Goal: Transaction & Acquisition: Purchase product/service

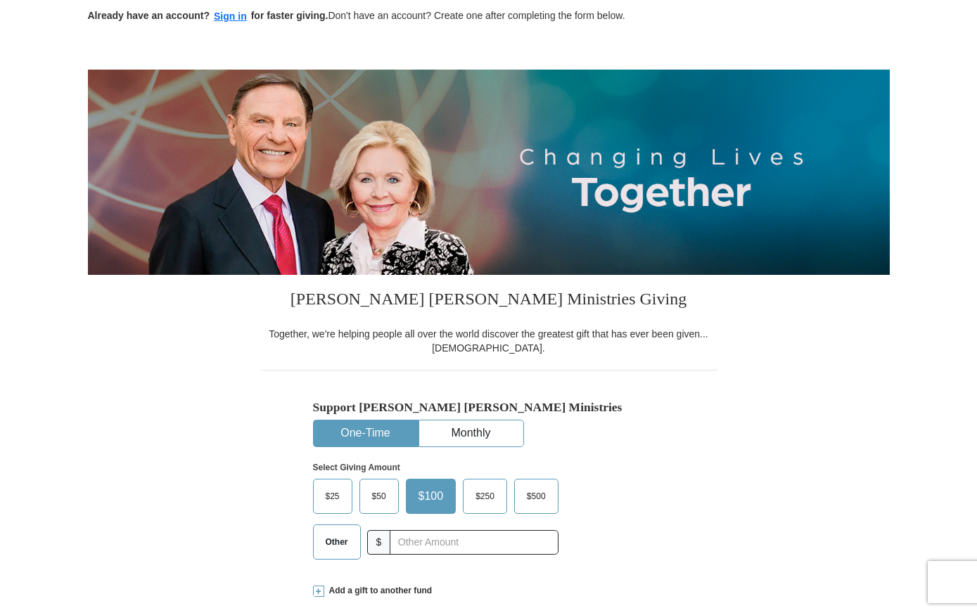
scroll to position [141, 0]
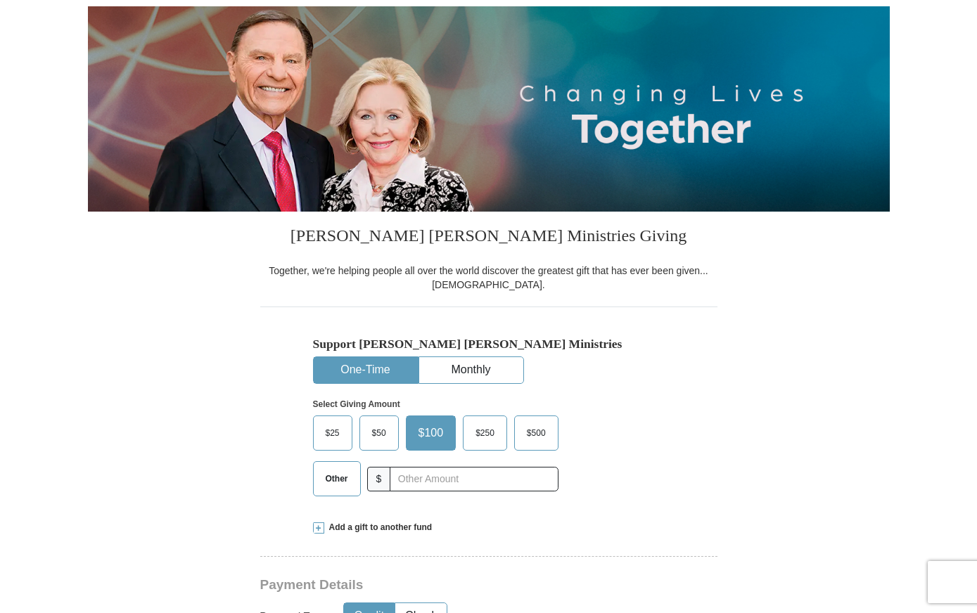
click at [329, 477] on span "Other" at bounding box center [337, 478] width 37 height 21
click at [0, 0] on input "Other" at bounding box center [0, 0] width 0 height 0
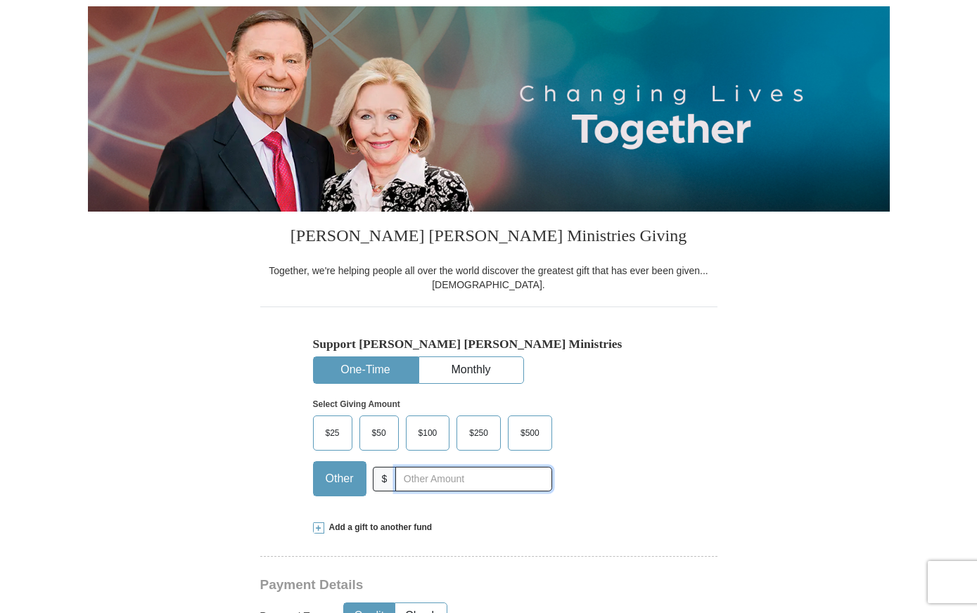
click at [417, 477] on input "text" at bounding box center [473, 479] width 156 height 25
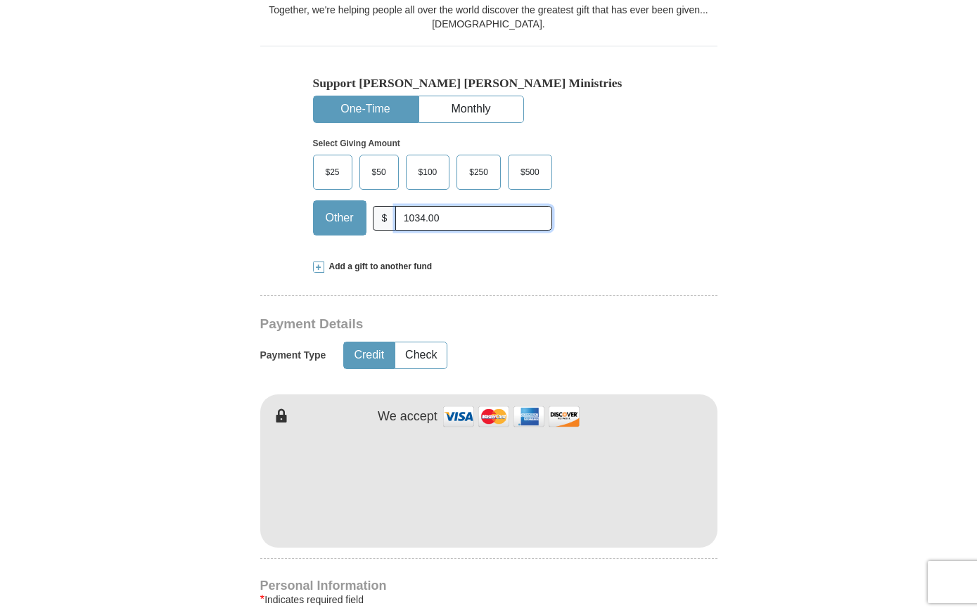
scroll to position [422, 0]
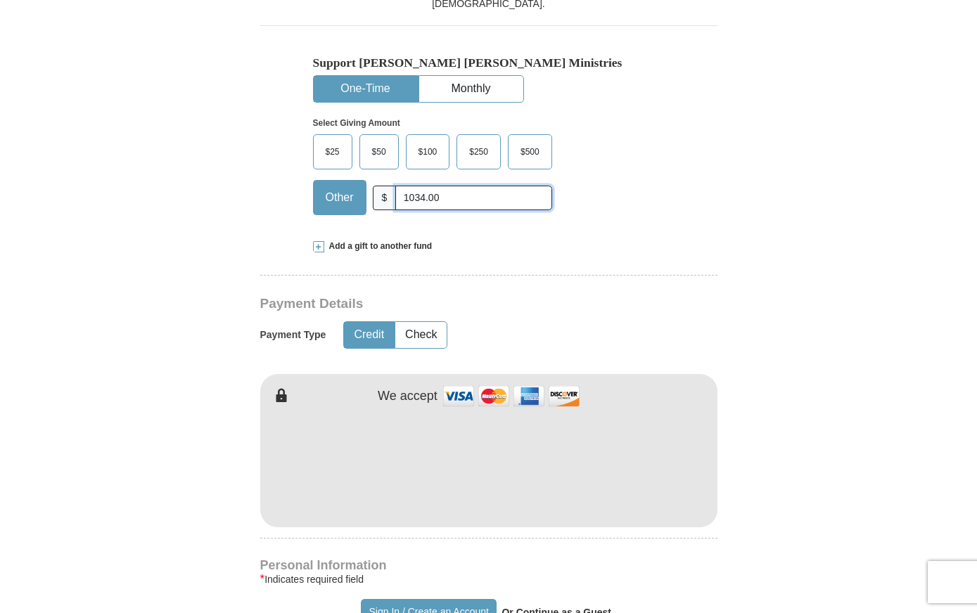
type input "1034.00"
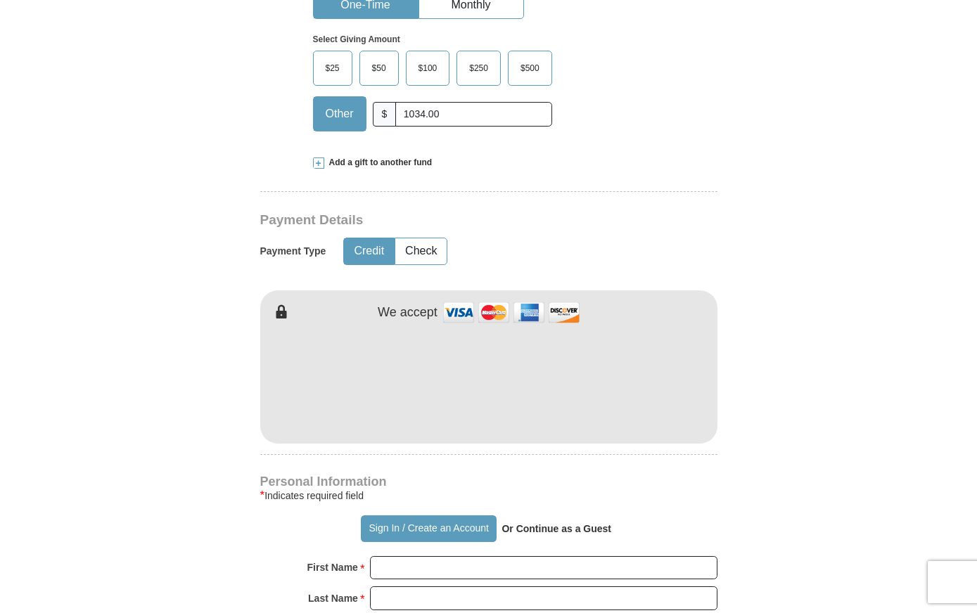
scroll to position [633, 0]
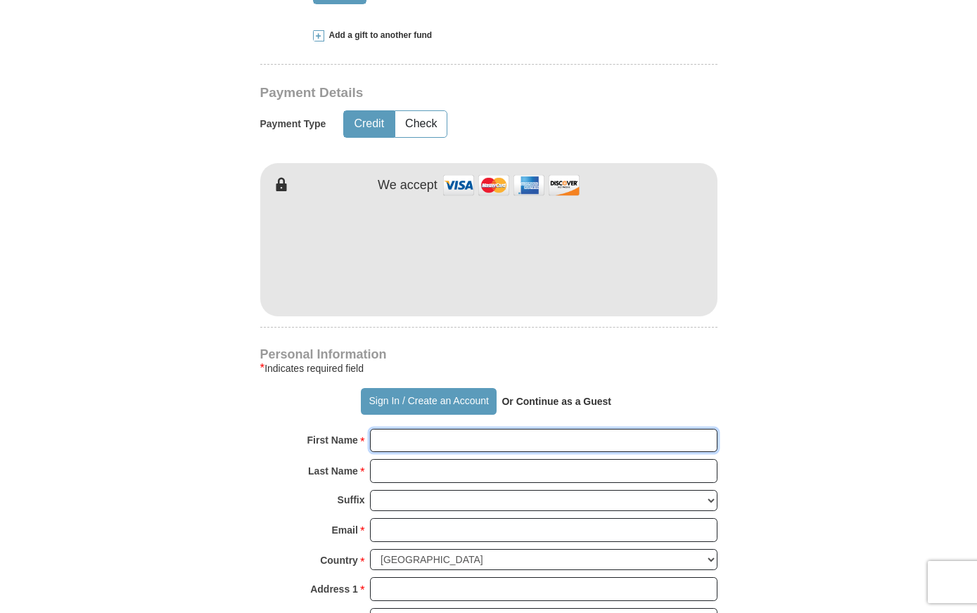
click at [416, 451] on input "First Name *" at bounding box center [543, 441] width 347 height 24
type input "[PERSON_NAME]"
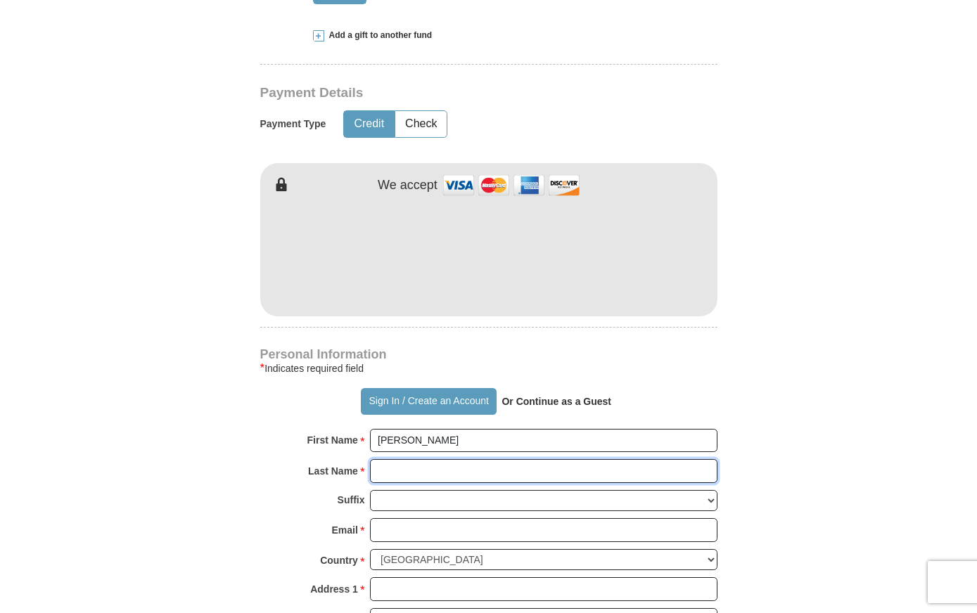
type input "[PERSON_NAME]"
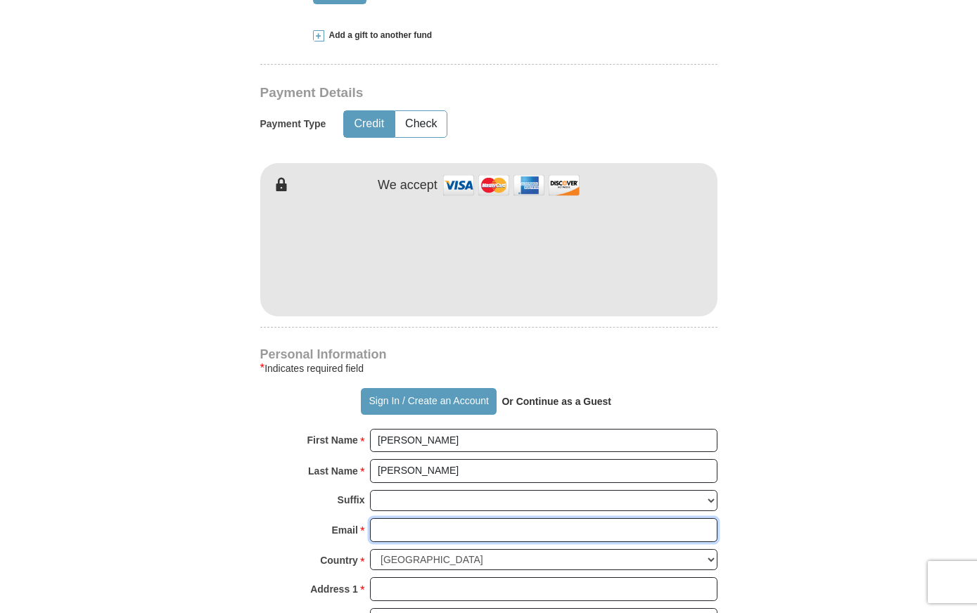
type input "[EMAIL_ADDRESS][DOMAIN_NAME]"
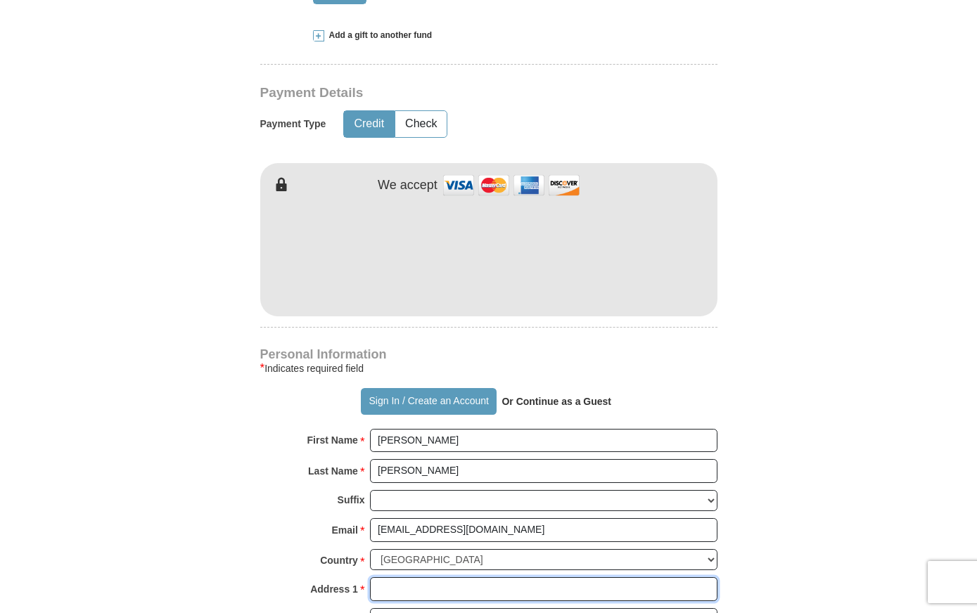
type input "PO BOX 744"
type input "FORT [PERSON_NAME]"
select select "AR"
type input "72902"
type input "4796291687"
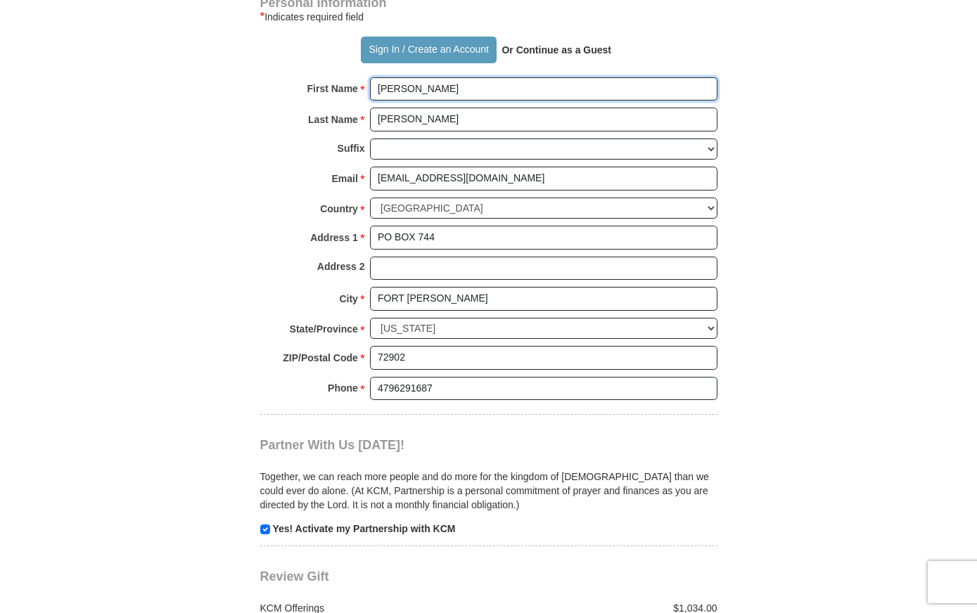
scroll to position [1055, 0]
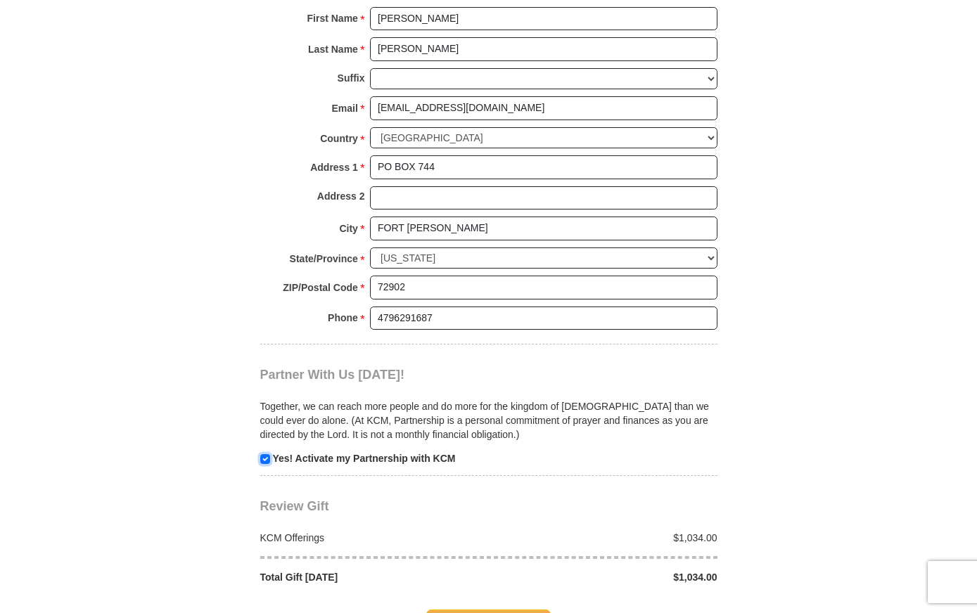
click at [262, 459] on input "checkbox" at bounding box center [265, 459] width 10 height 10
checkbox input "false"
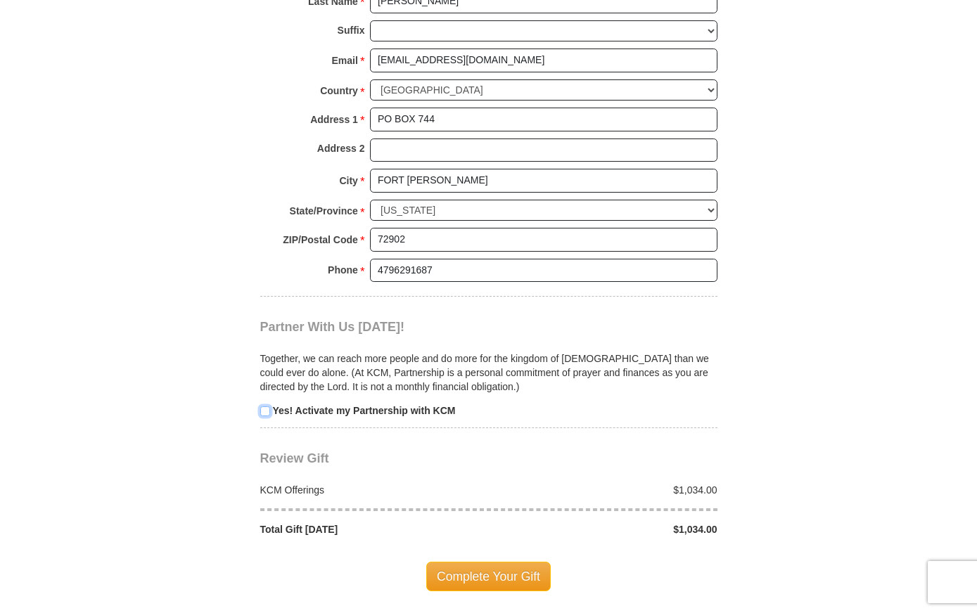
scroll to position [1125, 0]
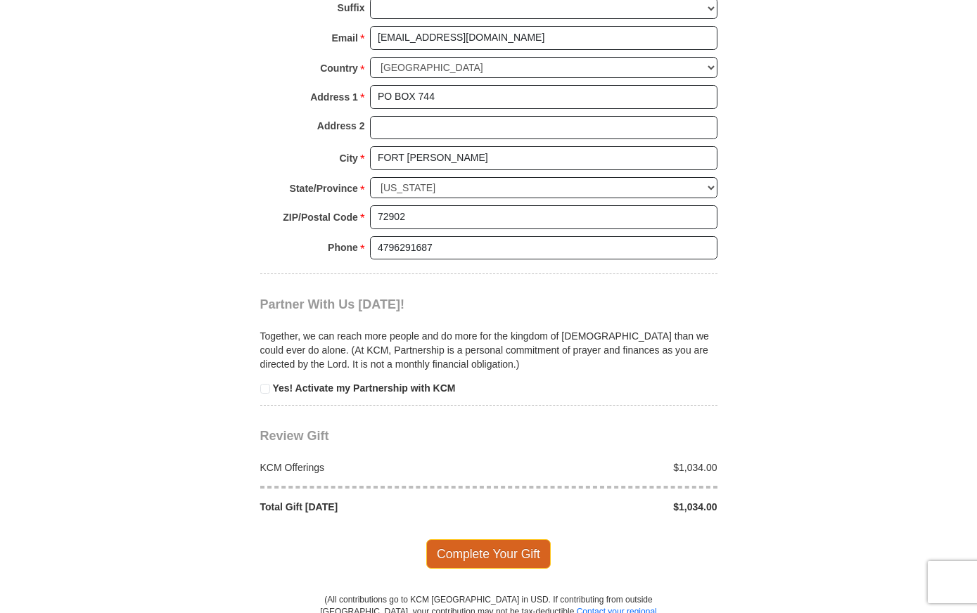
click at [470, 545] on span "Complete Your Gift" at bounding box center [488, 554] width 124 height 30
